Goal: Task Accomplishment & Management: Manage account settings

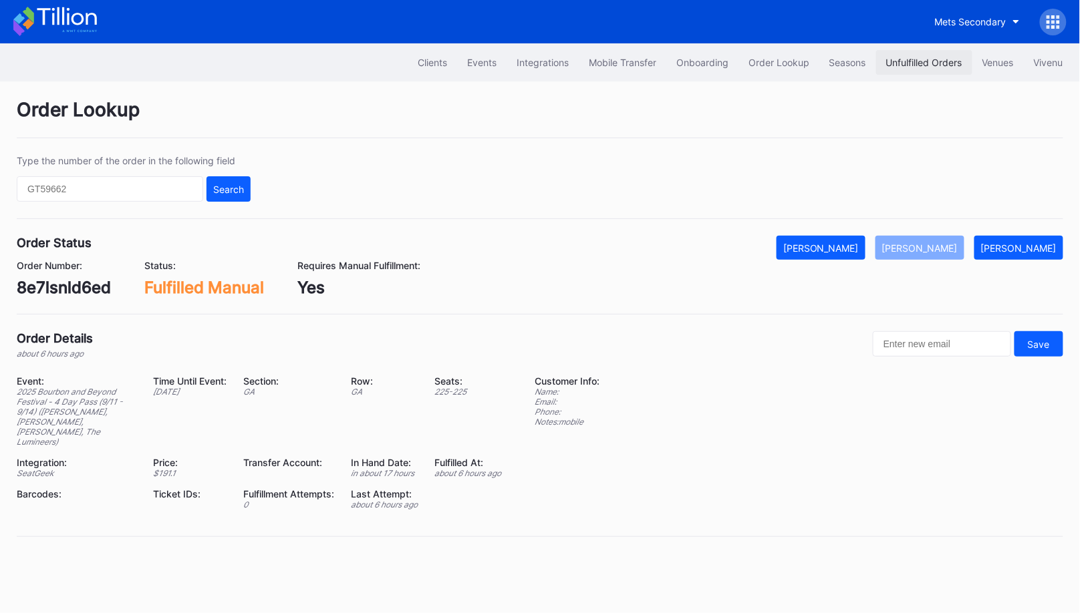
click at [926, 63] on div "Unfulfilled Orders" at bounding box center [924, 62] width 76 height 11
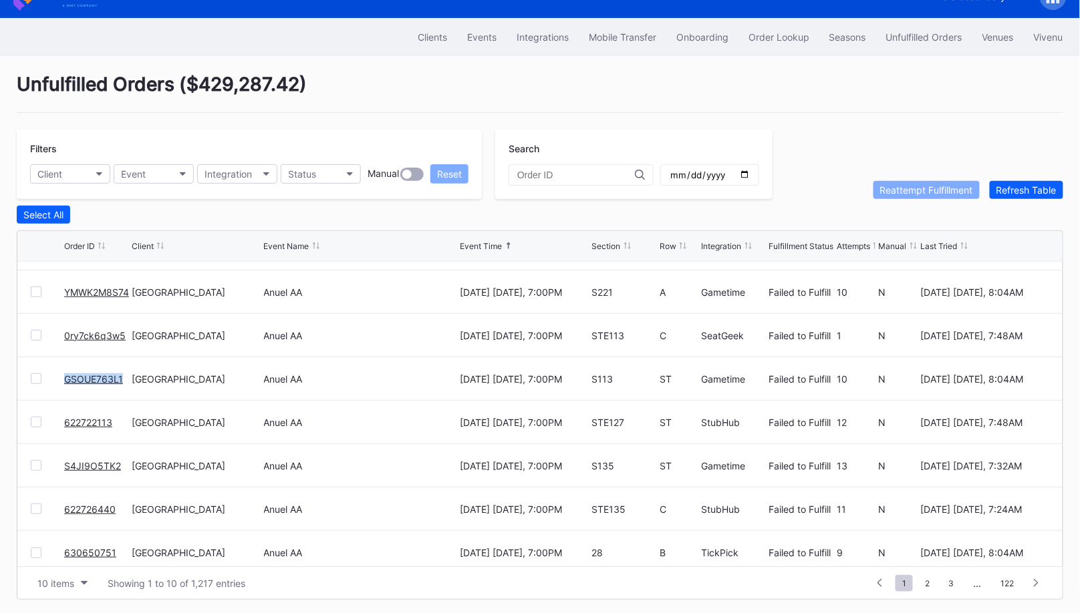
scroll to position [129, 0]
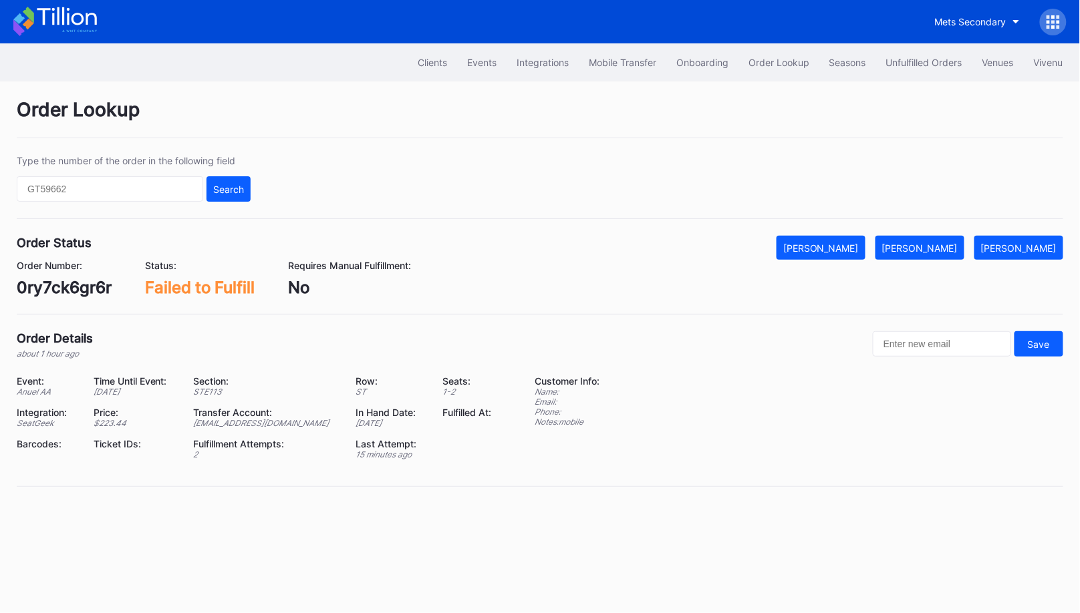
click at [96, 285] on div "0ry7ck6gr6r" at bounding box center [64, 287] width 95 height 19
copy div "0ry7ck6gr6r"
click at [944, 243] on div "[PERSON_NAME]" at bounding box center [920, 248] width 76 height 11
click at [65, 291] on div "WQKHL1B25L" at bounding box center [70, 287] width 106 height 19
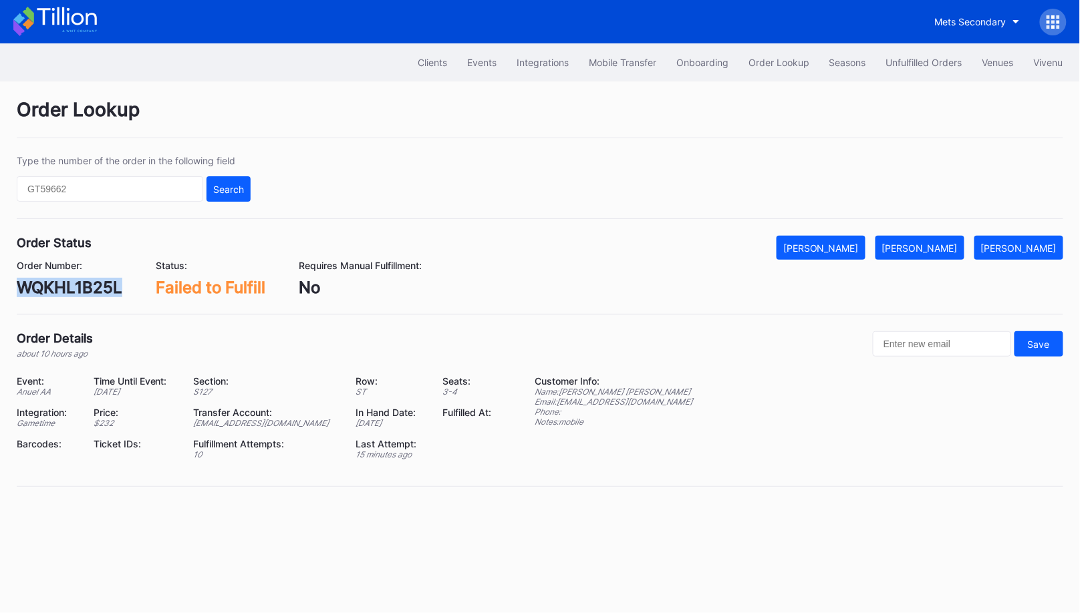
click at [65, 291] on div "WQKHL1B25L" at bounding box center [70, 287] width 106 height 19
copy div "WQKHL1B25L"
click at [944, 248] on div "[PERSON_NAME]" at bounding box center [920, 248] width 76 height 11
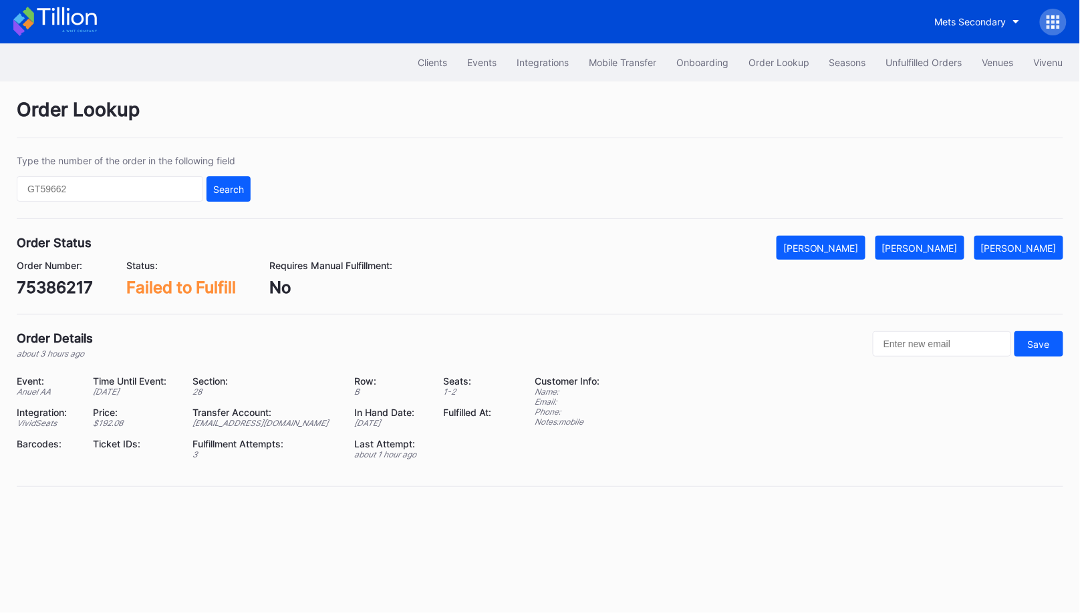
click at [79, 283] on div "75386217" at bounding box center [55, 287] width 76 height 19
copy div "75386217"
click at [943, 249] on div "[PERSON_NAME]" at bounding box center [920, 248] width 76 height 11
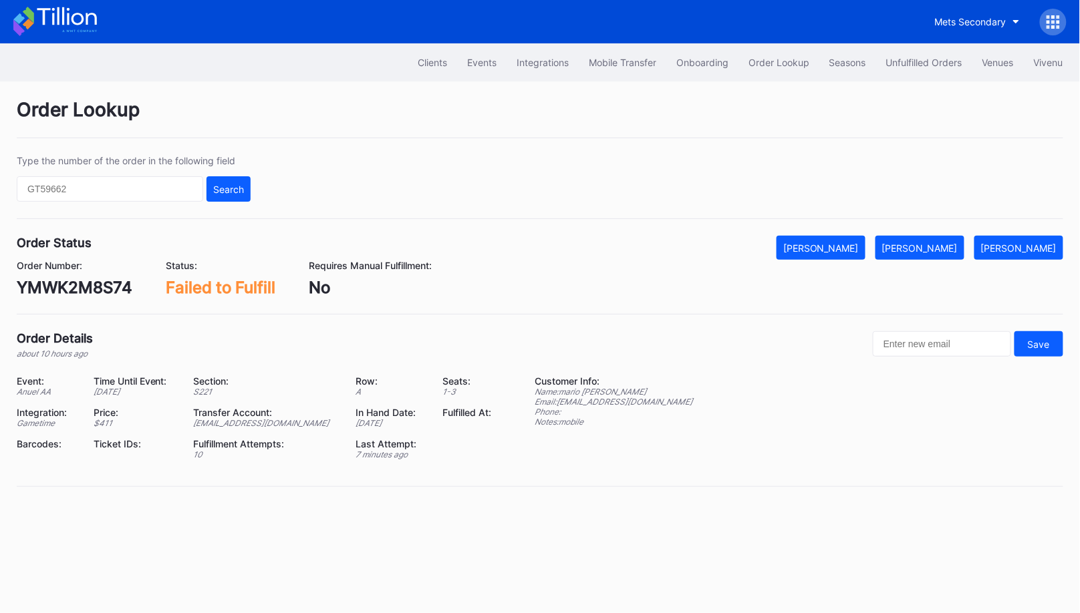
click at [73, 285] on div "YMWK2M8S74" at bounding box center [75, 287] width 116 height 19
copy div "YMWK2M8S74"
click at [932, 249] on div "[PERSON_NAME]" at bounding box center [920, 248] width 76 height 11
click at [89, 292] on div "0ry7ck6q3w5" at bounding box center [70, 287] width 106 height 19
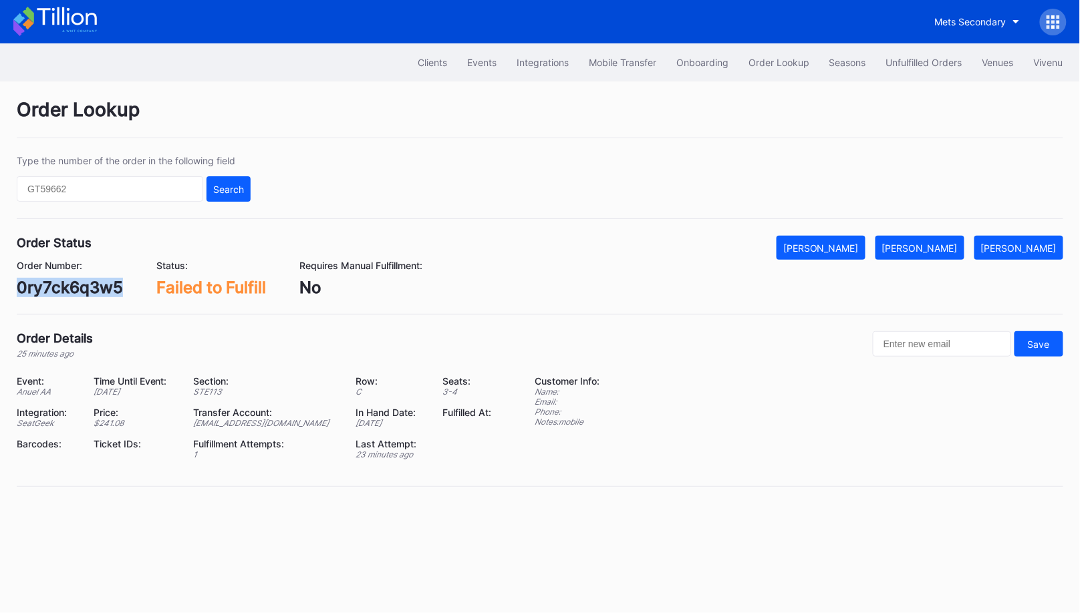
click at [89, 292] on div "0ry7ck6q3w5" at bounding box center [70, 287] width 106 height 19
copy div "0ry7ck6q3w5"
click at [952, 249] on div "[PERSON_NAME]" at bounding box center [920, 248] width 76 height 11
click at [97, 284] on div "GSOUE763L1" at bounding box center [67, 287] width 101 height 19
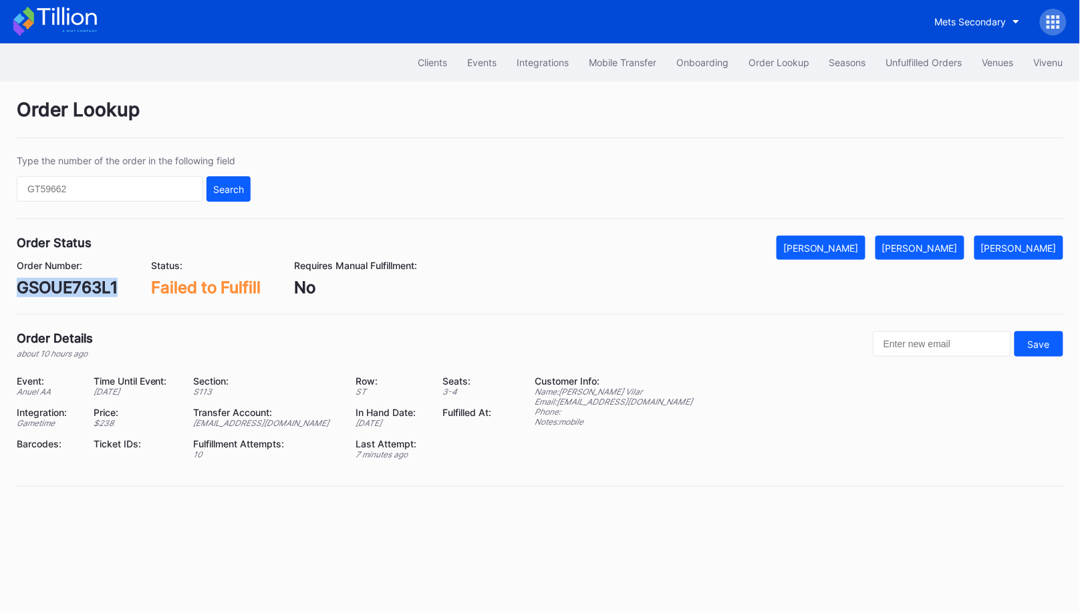
copy div "GSOUE763L1"
click at [930, 249] on div "[PERSON_NAME]" at bounding box center [920, 248] width 76 height 11
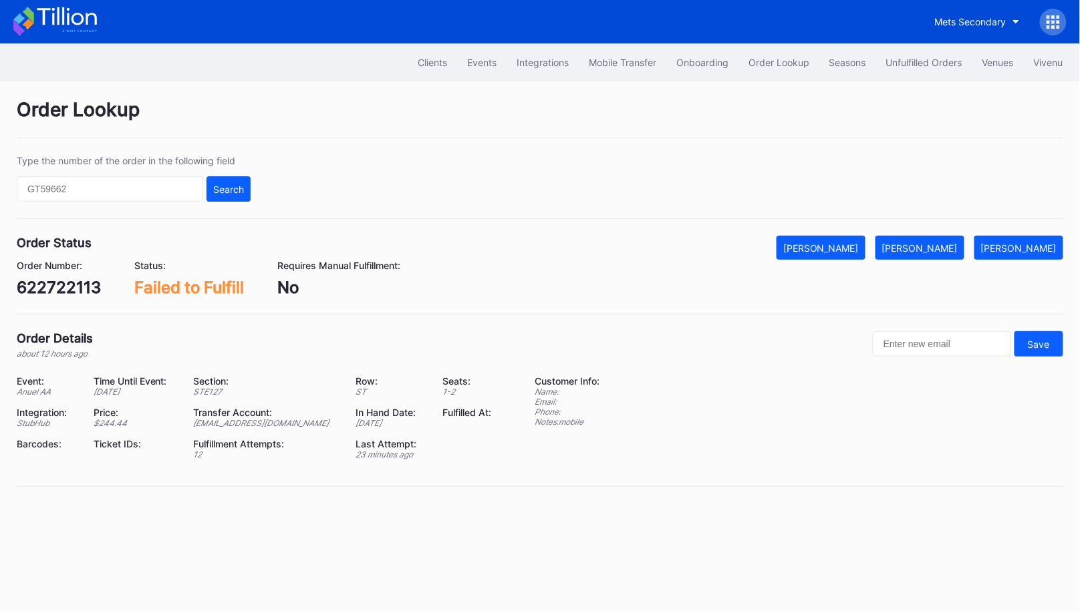
click at [76, 290] on div "622722113" at bounding box center [59, 287] width 84 height 19
copy div "622722113"
click at [945, 245] on div "[PERSON_NAME]" at bounding box center [920, 248] width 76 height 11
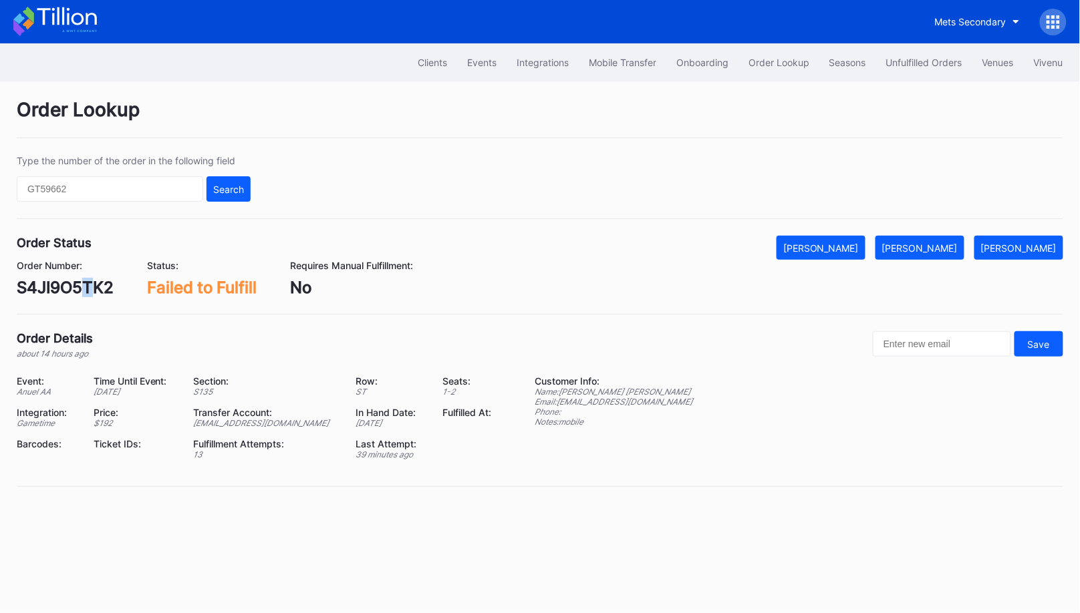
click at [88, 291] on div "S4JI9O5TK2" at bounding box center [65, 287] width 97 height 19
click at [69, 291] on div "S4JI9O5TK2" at bounding box center [65, 287] width 97 height 19
copy div "S4JI9O5TK2"
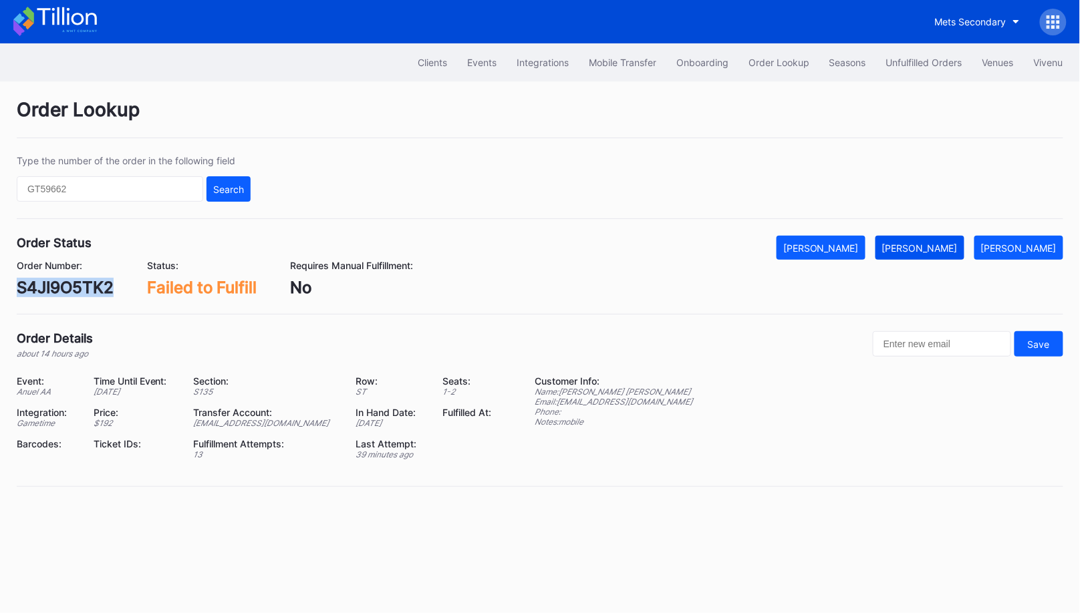
click at [933, 246] on div "Mark Fulfilled" at bounding box center [920, 248] width 76 height 11
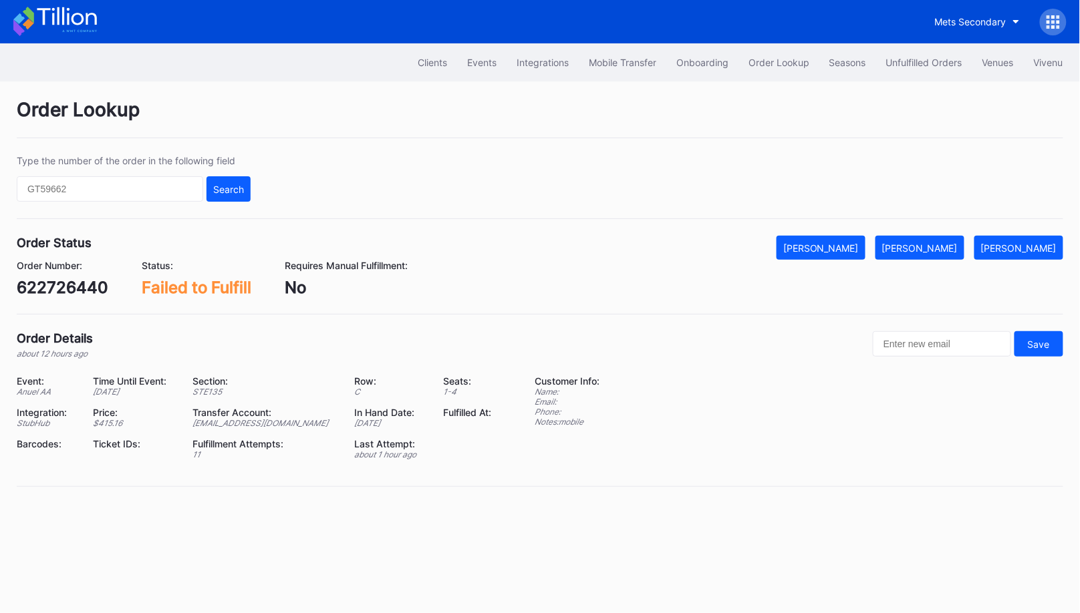
click at [67, 285] on div "622726440" at bounding box center [63, 287] width 92 height 19
copy div "622726440"
click at [952, 247] on div "[PERSON_NAME]" at bounding box center [920, 248] width 76 height 11
click at [66, 278] on div "630650751" at bounding box center [61, 287] width 88 height 19
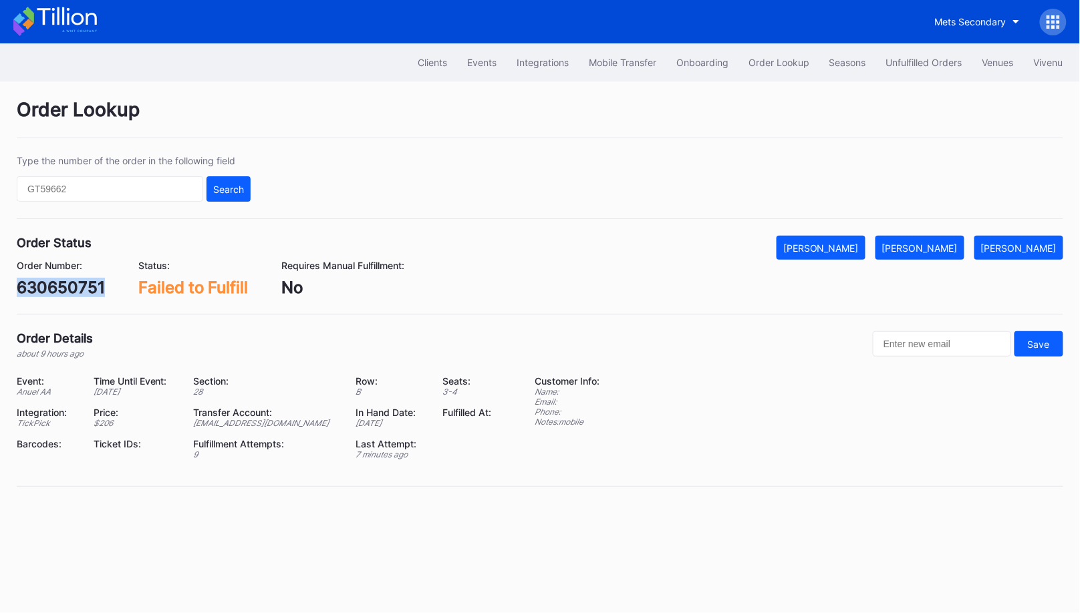
click at [66, 278] on div "630650751" at bounding box center [61, 287] width 88 height 19
copy div "630650751"
click at [959, 253] on button "[PERSON_NAME]" at bounding box center [919, 248] width 89 height 24
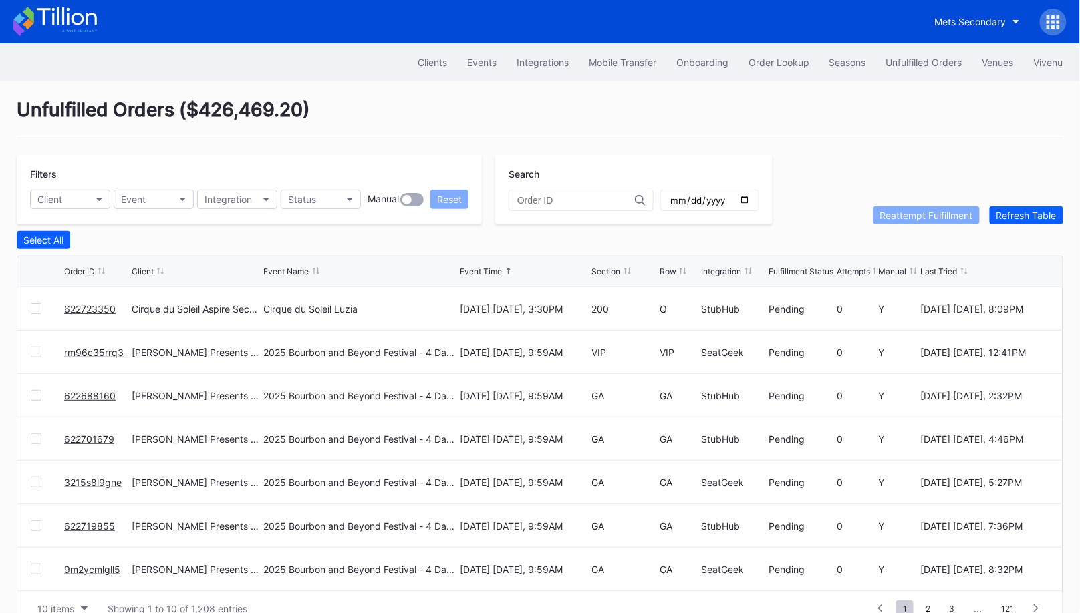
scroll to position [25, 0]
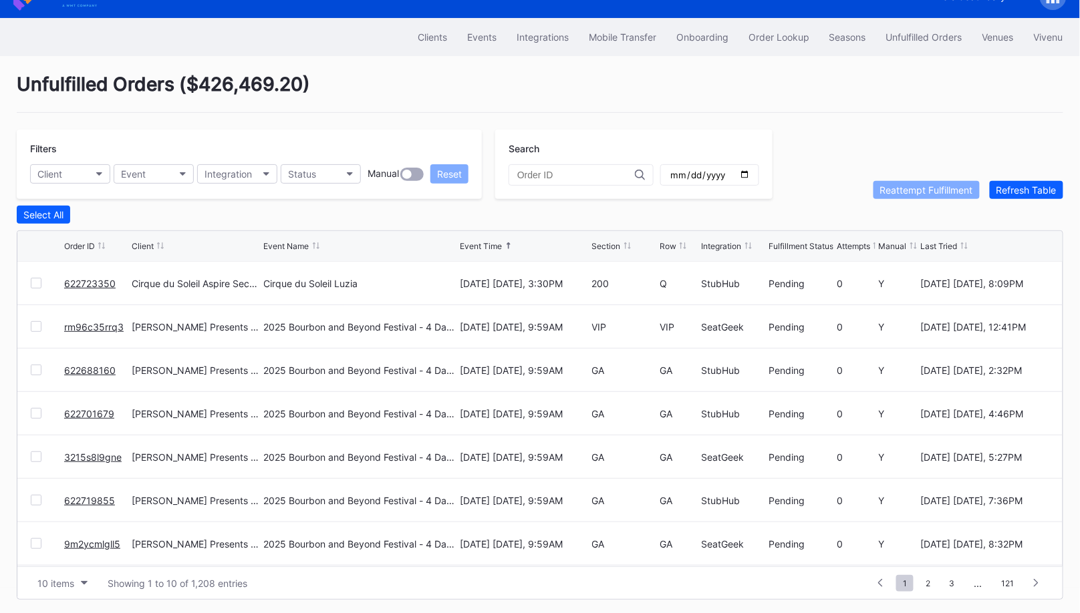
click at [96, 278] on link "622723350" at bounding box center [89, 283] width 51 height 11
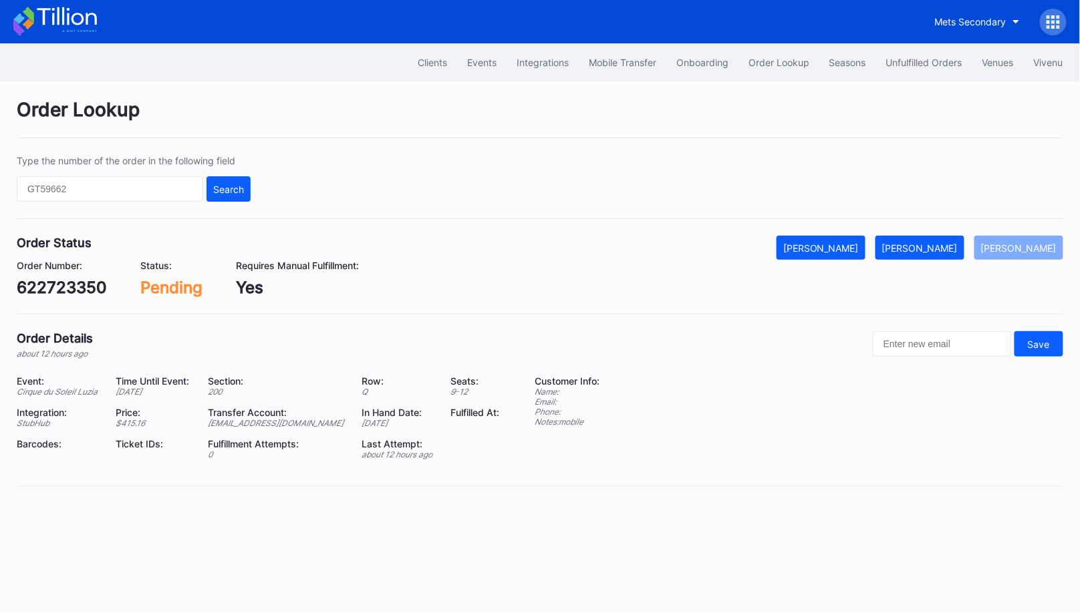
click at [80, 286] on div "622723350" at bounding box center [62, 287] width 90 height 19
copy div "622723350"
click at [946, 245] on div "[PERSON_NAME]" at bounding box center [920, 248] width 76 height 11
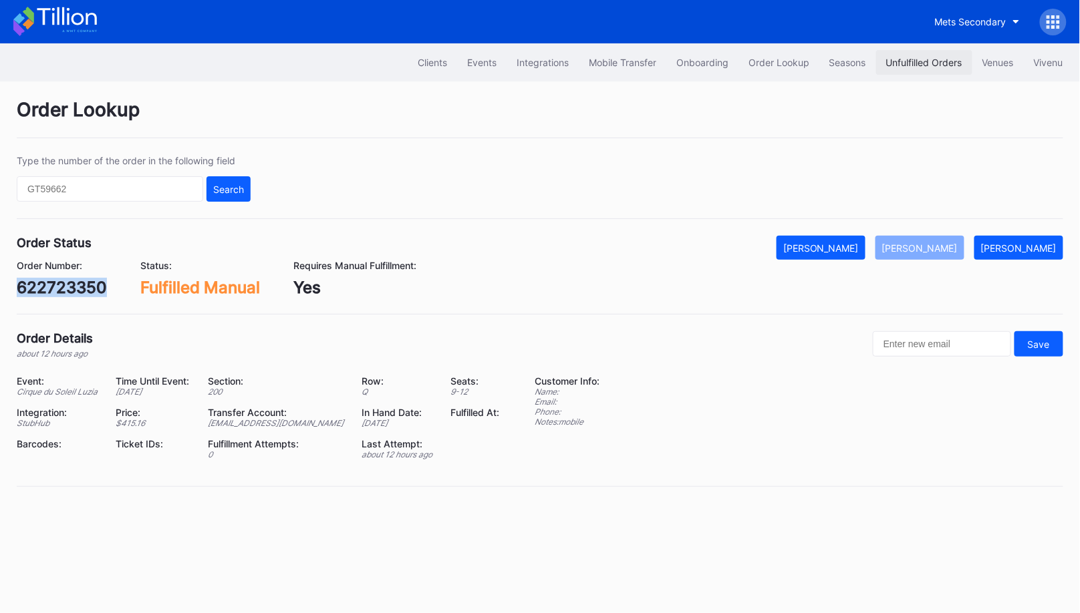
click at [910, 67] on div "Unfulfilled Orders" at bounding box center [924, 62] width 76 height 11
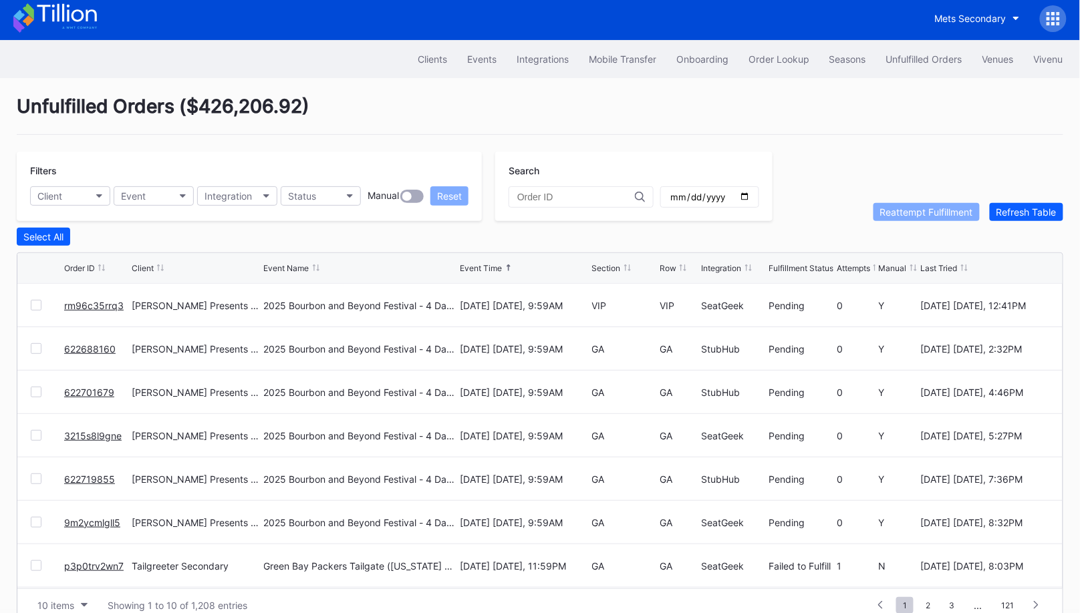
scroll to position [25, 0]
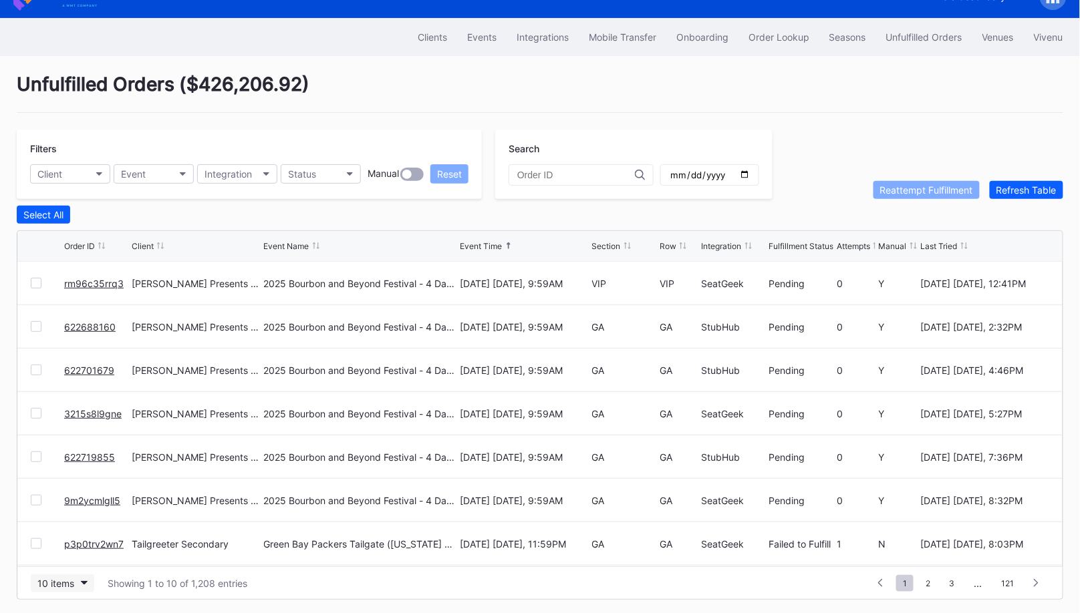
click at [71, 579] on div "10 items" at bounding box center [55, 583] width 37 height 11
click at [69, 504] on div "50 items" at bounding box center [62, 497] width 63 height 25
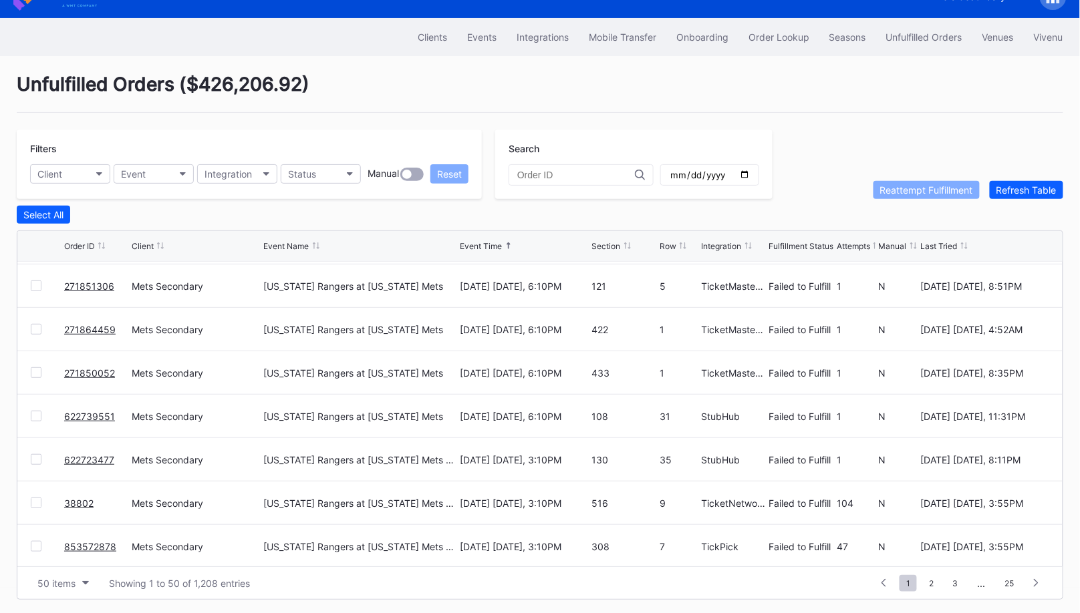
scroll to position [298, 0]
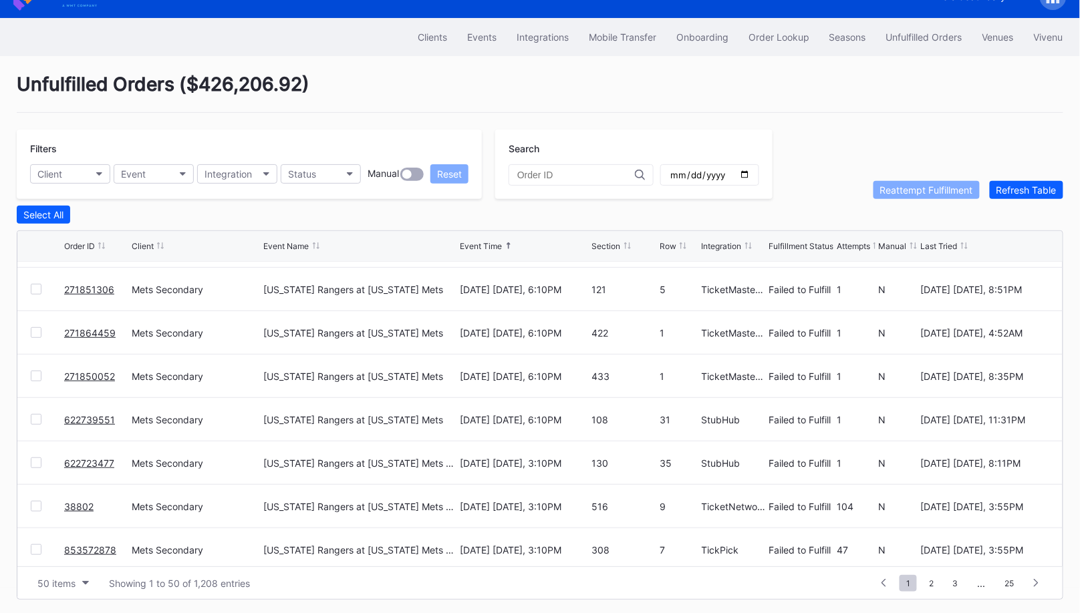
click at [33, 287] on div at bounding box center [36, 289] width 11 height 11
click at [35, 327] on div at bounding box center [36, 332] width 11 height 11
click at [37, 372] on div at bounding box center [36, 376] width 11 height 11
click at [37, 415] on div at bounding box center [36, 419] width 11 height 11
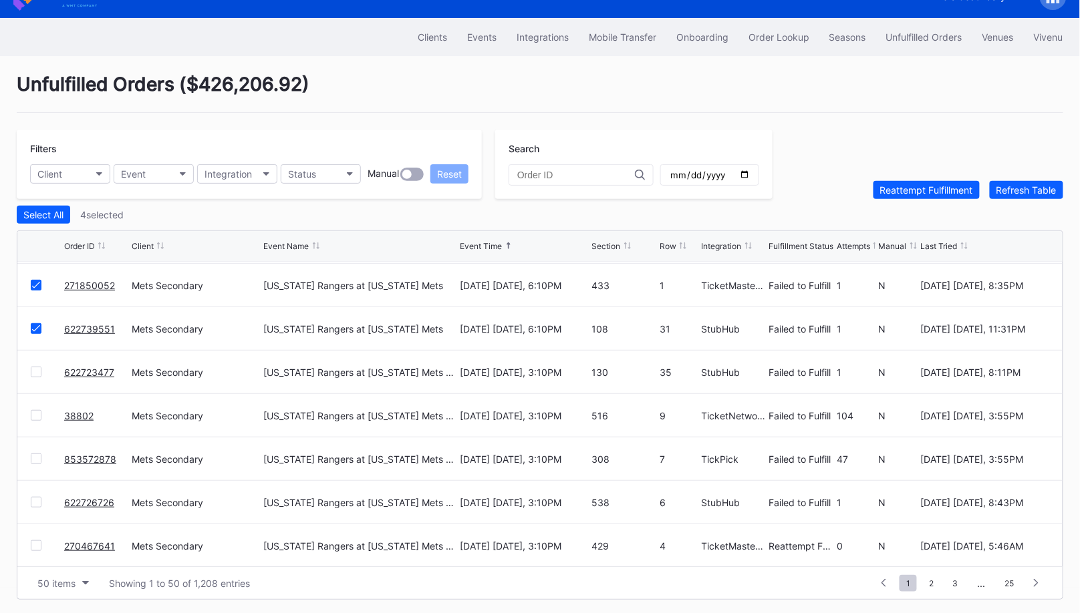
scroll to position [390, 0]
click at [37, 366] on div at bounding box center [36, 371] width 11 height 11
click at [908, 184] on div "Reattempt Fulfillment" at bounding box center [926, 189] width 93 height 11
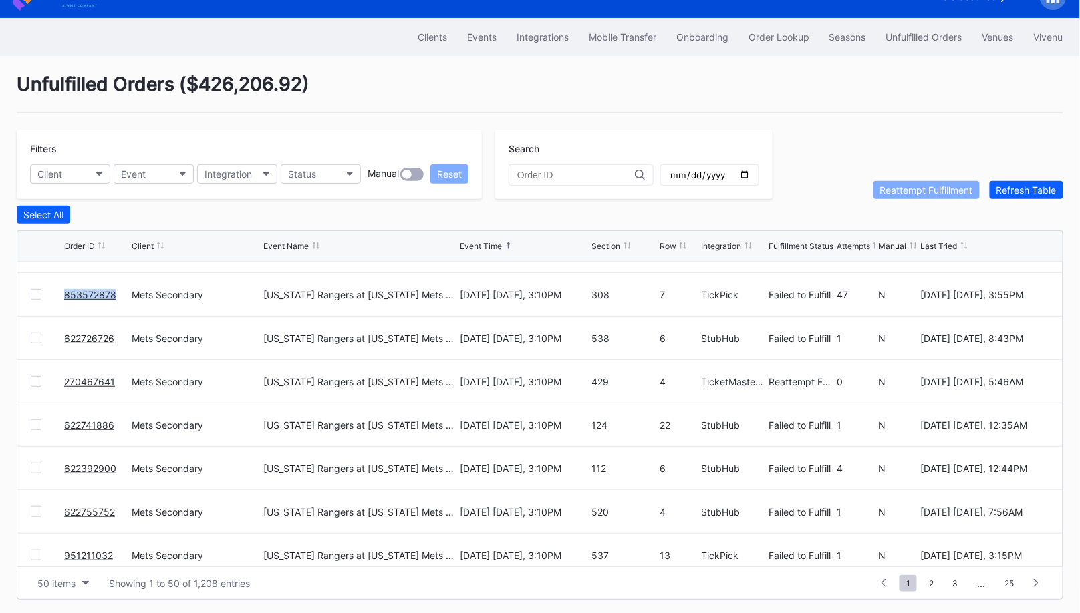
scroll to position [555, 0]
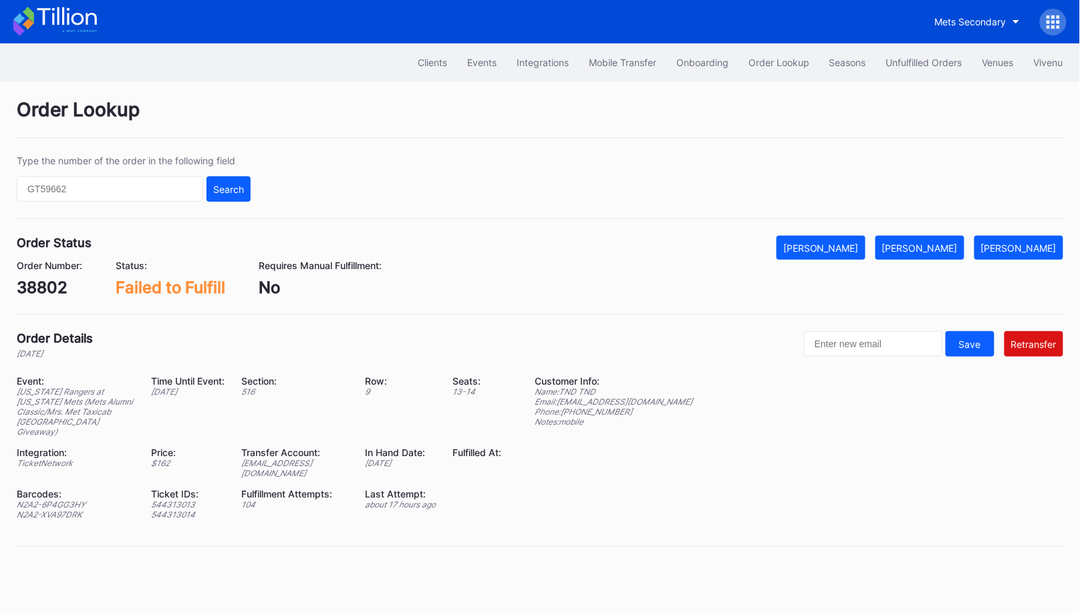
click at [326, 458] on div "ed-8165849@eventdynamic.com" at bounding box center [295, 468] width 107 height 20
copy div "ed-8165849@eventdynamic.com"
click at [958, 243] on div "[PERSON_NAME]" at bounding box center [920, 248] width 76 height 11
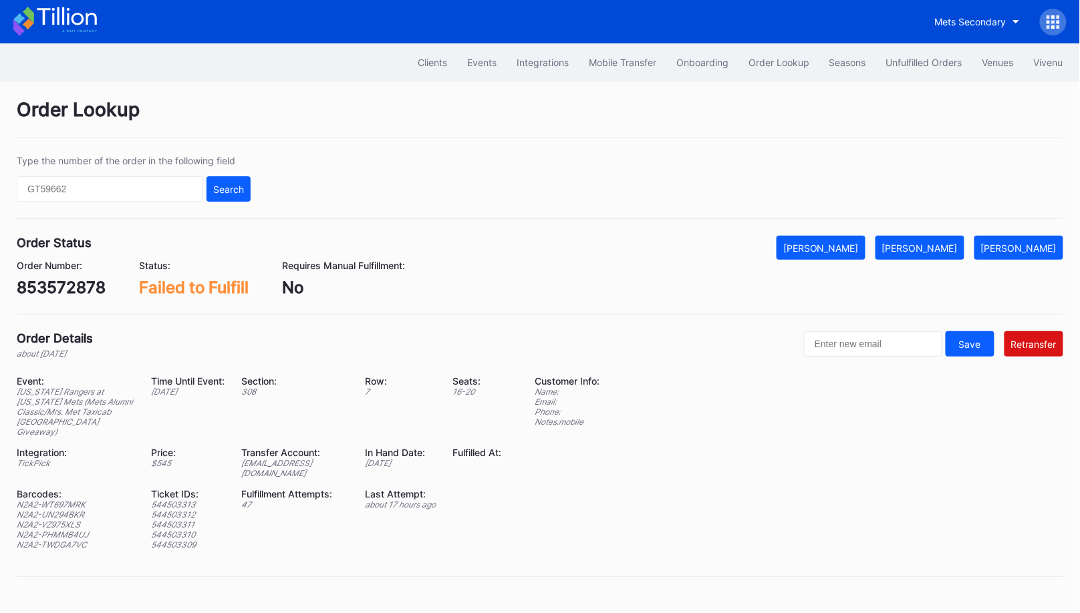
click at [309, 458] on div "[EMAIL_ADDRESS][DOMAIN_NAME]" at bounding box center [295, 468] width 107 height 20
copy div "[EMAIL_ADDRESS][DOMAIN_NAME]"
click at [59, 290] on div "853572878" at bounding box center [61, 287] width 89 height 19
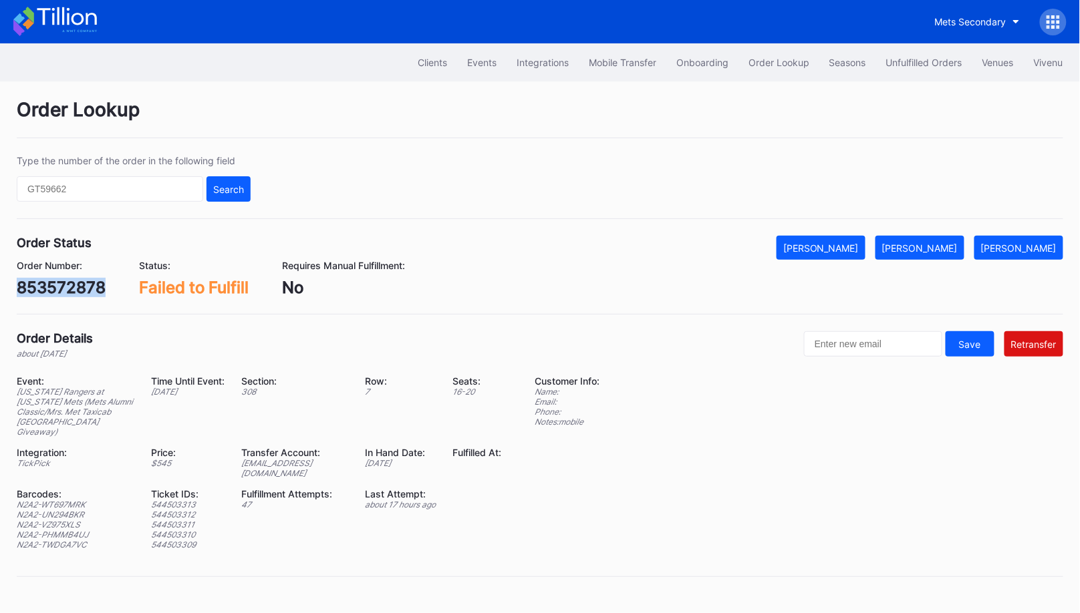
click at [59, 290] on div "853572878" at bounding box center [61, 287] width 89 height 19
copy div "853572878"
click at [80, 290] on div "853572878" at bounding box center [61, 287] width 89 height 19
copy div "853572878"
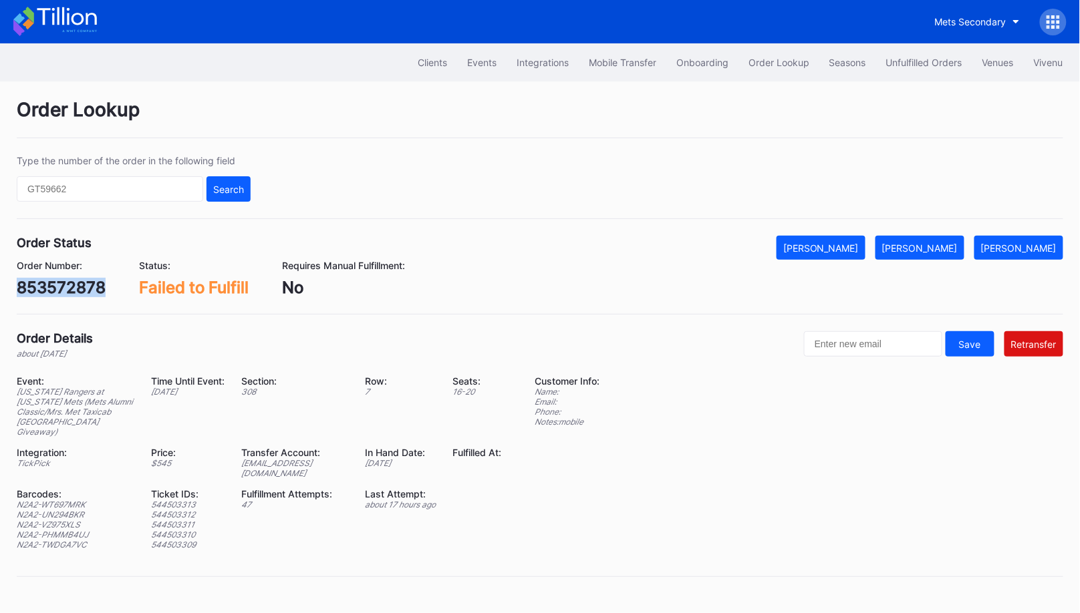
copy div "853572878"
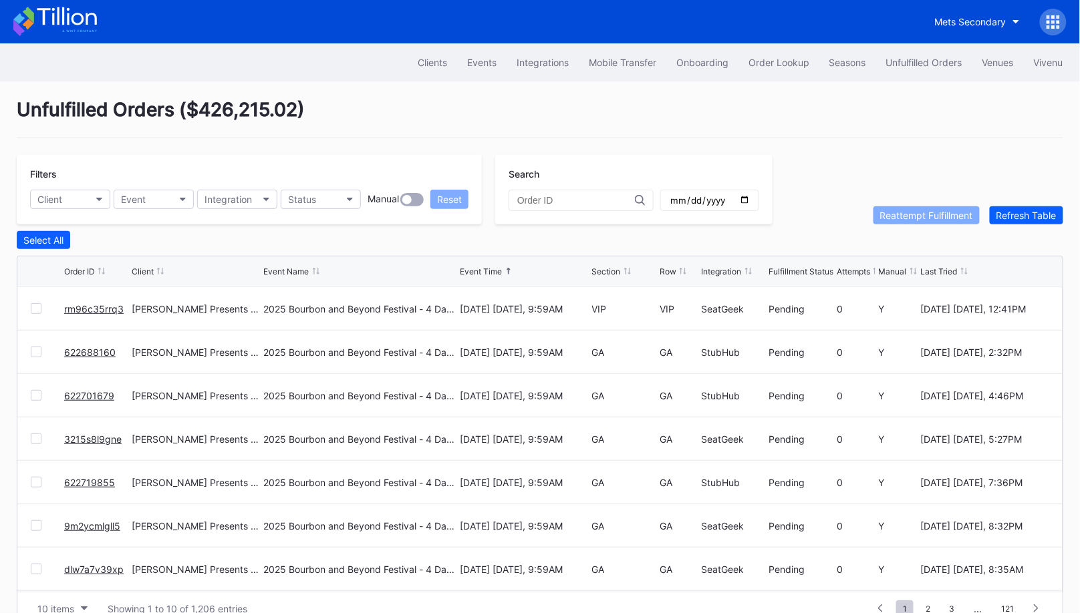
scroll to position [25, 0]
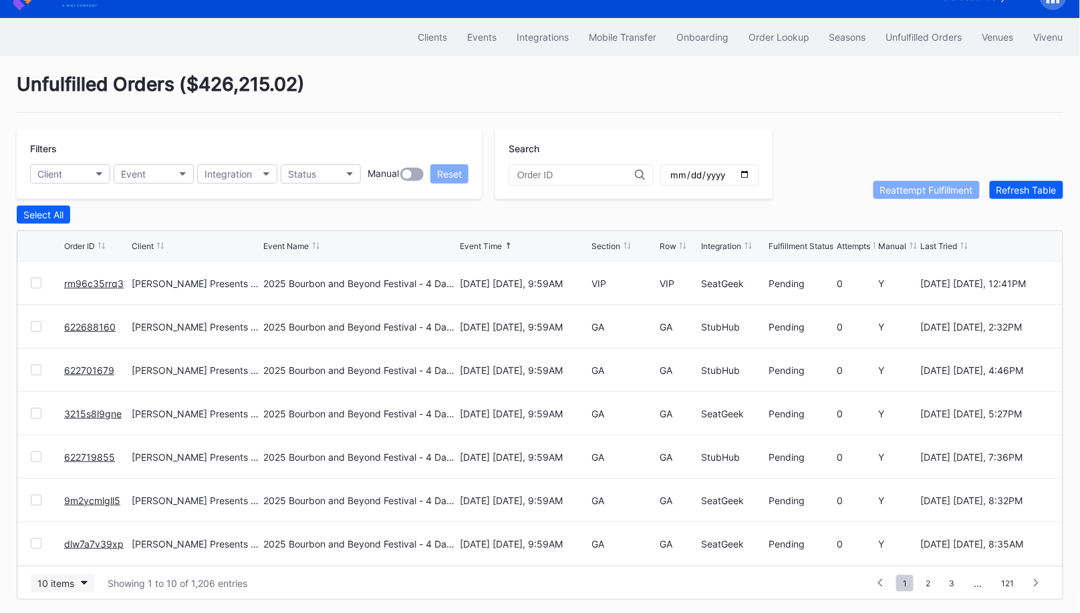
click at [59, 580] on div "10 items" at bounding box center [55, 583] width 37 height 11
click at [61, 507] on div "50 items" at bounding box center [62, 497] width 63 height 25
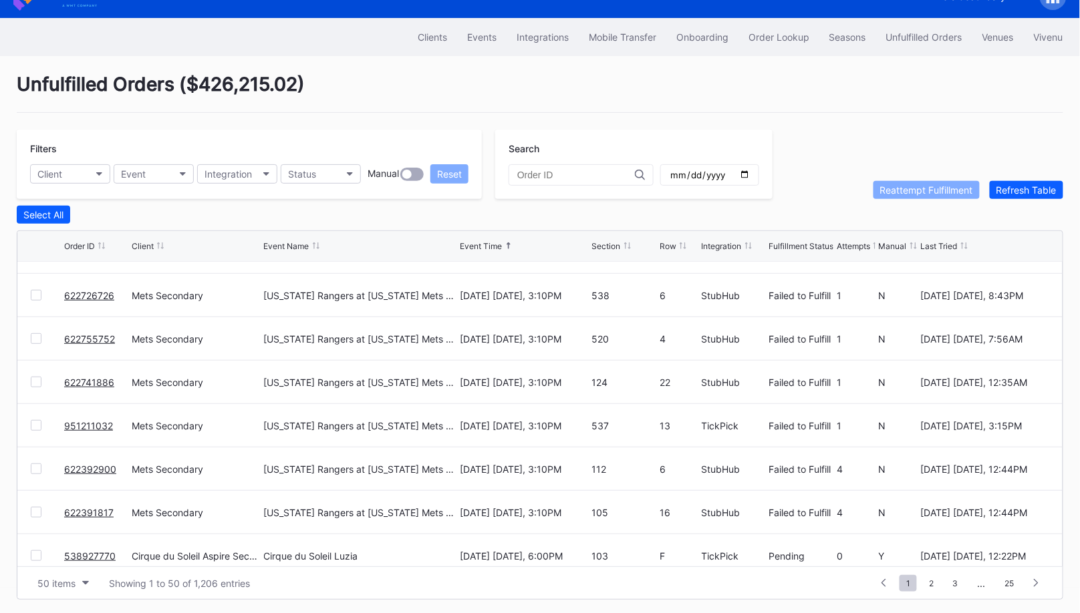
scroll to position [639, 0]
click at [38, 293] on div at bounding box center [36, 296] width 11 height 11
click at [33, 339] on div at bounding box center [36, 339] width 11 height 11
click at [37, 380] on div at bounding box center [36, 383] width 11 height 11
click at [37, 428] on div at bounding box center [36, 426] width 11 height 11
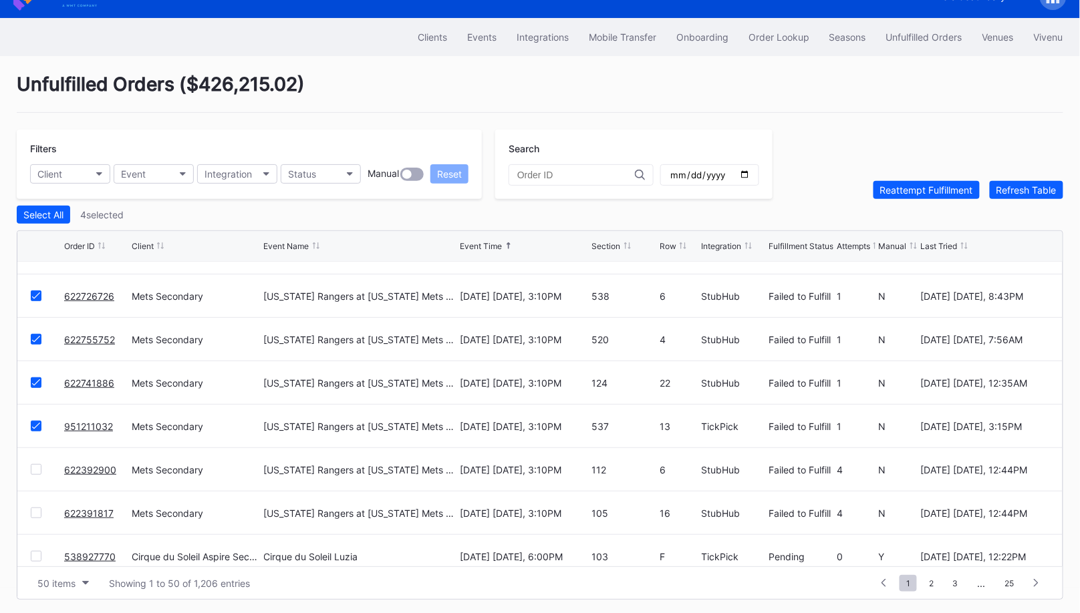
click at [37, 465] on div at bounding box center [36, 469] width 11 height 11
click at [37, 511] on div at bounding box center [36, 513] width 11 height 11
click at [917, 184] on div "Reattempt Fulfillment" at bounding box center [926, 189] width 93 height 11
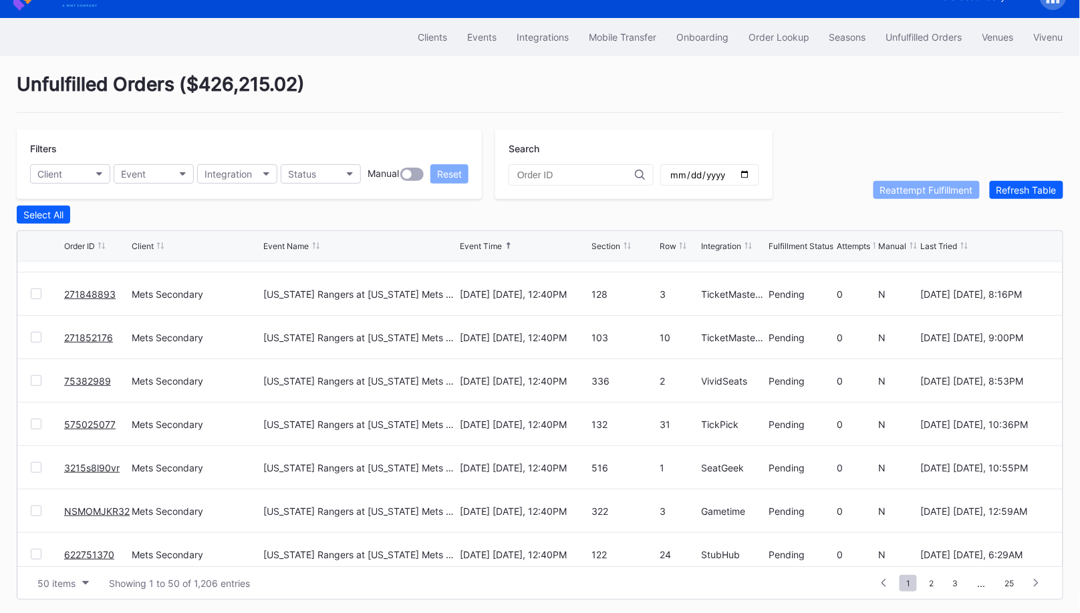
scroll to position [1815, 0]
click at [782, 42] on div "Order Lookup" at bounding box center [778, 36] width 61 height 11
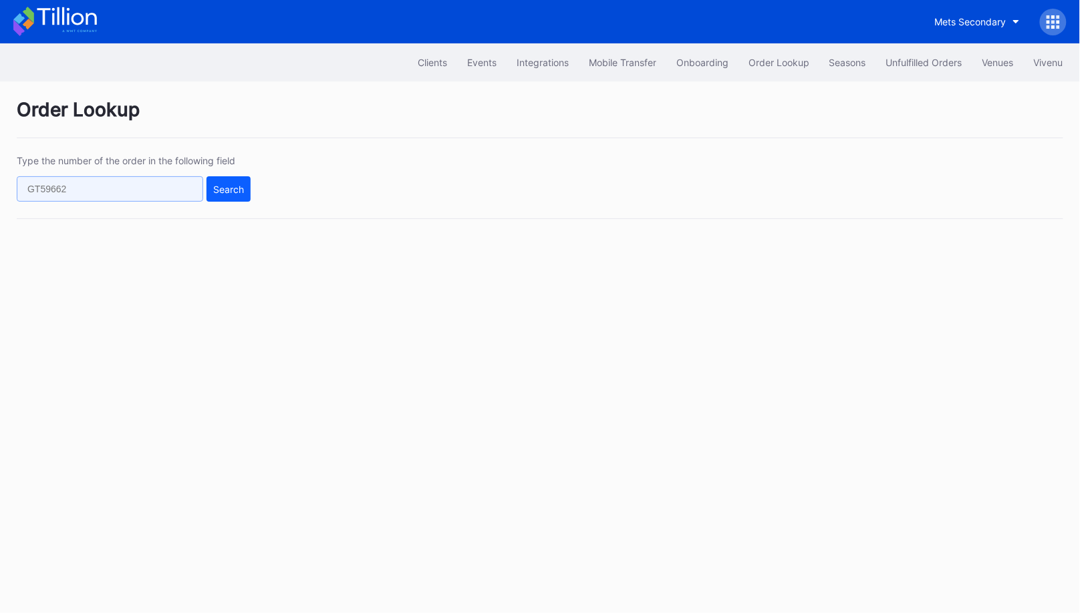
click at [174, 185] on input "text" at bounding box center [110, 188] width 186 height 25
paste input "622386895"
click at [213, 190] on div "Search" at bounding box center [228, 189] width 31 height 11
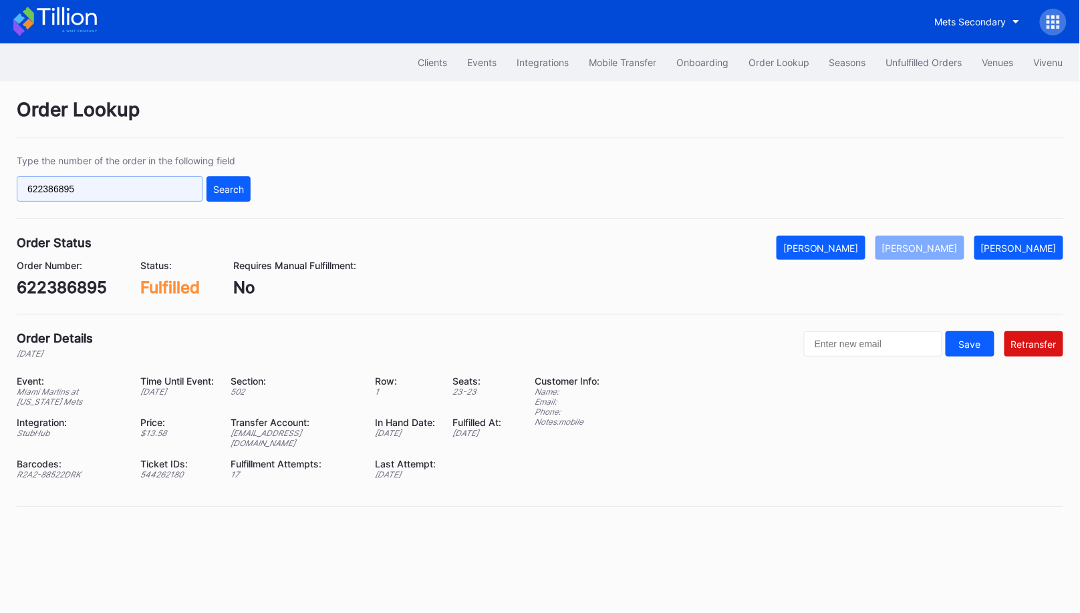
click at [186, 188] on input "622386895" at bounding box center [110, 188] width 186 height 25
paste input "423582"
type input "622423582"
click at [225, 198] on button "Search" at bounding box center [228, 188] width 44 height 25
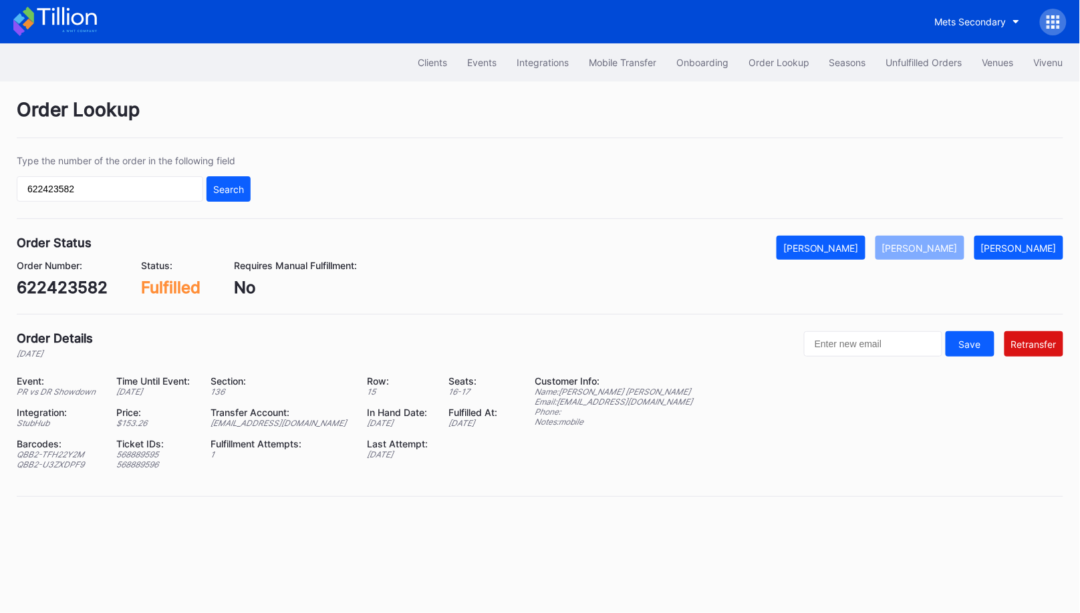
click at [315, 418] on div "[EMAIL_ADDRESS][DOMAIN_NAME]" at bounding box center [280, 423] width 140 height 10
copy div "[EMAIL_ADDRESS][DOMAIN_NAME]"
click at [918, 51] on button "Unfulfilled Orders" at bounding box center [924, 62] width 96 height 25
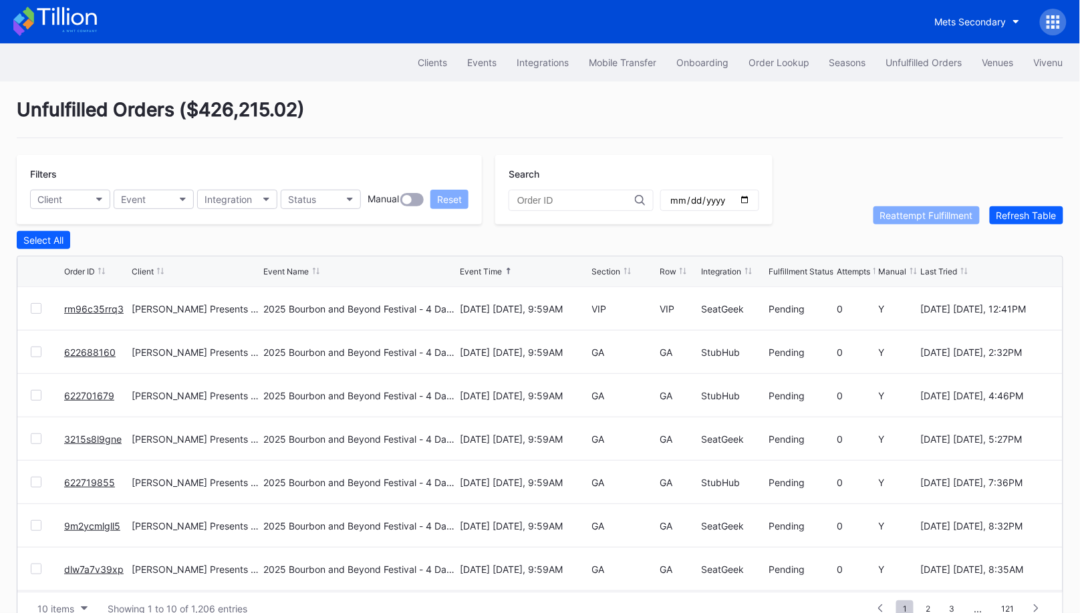
click at [568, 198] on input "text" at bounding box center [576, 200] width 118 height 11
paste input "853572878"
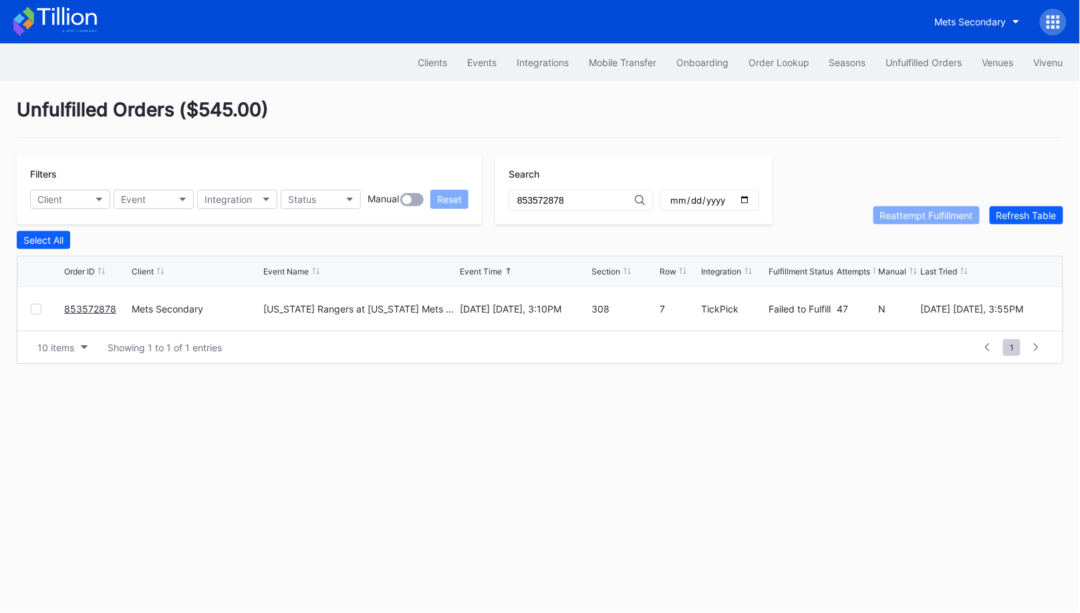
type input "853572878"
click at [31, 310] on div at bounding box center [36, 309] width 11 height 11
click at [914, 212] on div "Reattempt Fulfillment" at bounding box center [926, 215] width 93 height 11
